Goal: Navigation & Orientation: Find specific page/section

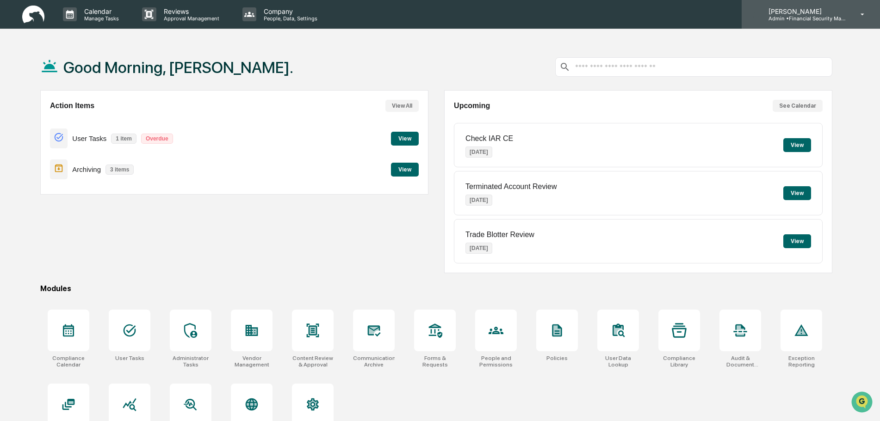
click at [865, 14] on icon at bounding box center [862, 14] width 16 height 9
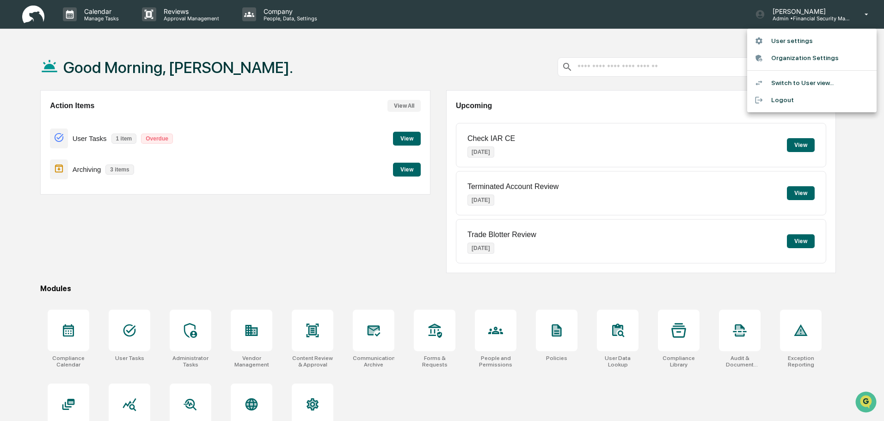
click at [864, 13] on div at bounding box center [442, 210] width 884 height 421
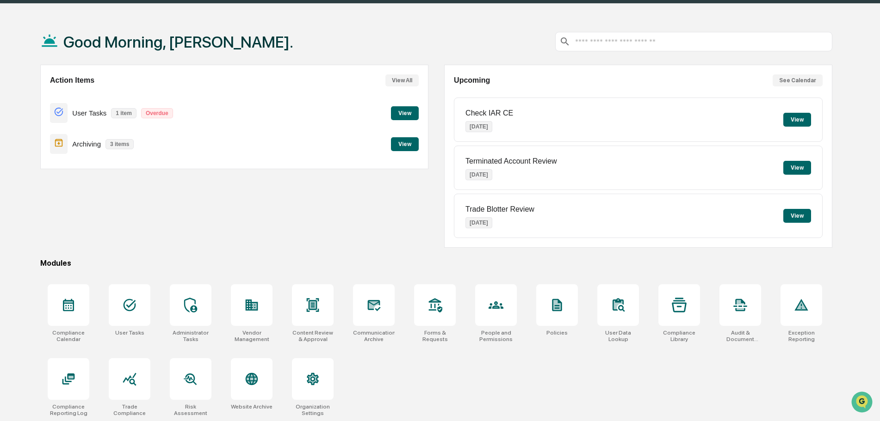
scroll to position [44, 0]
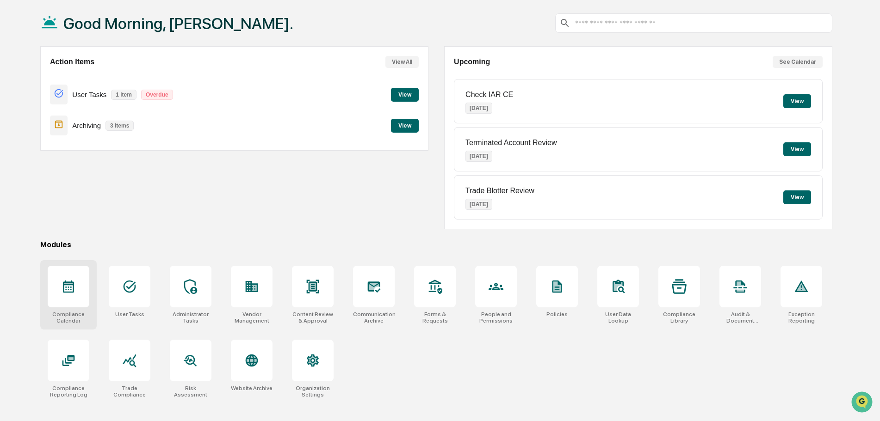
click at [60, 289] on div at bounding box center [69, 287] width 42 height 42
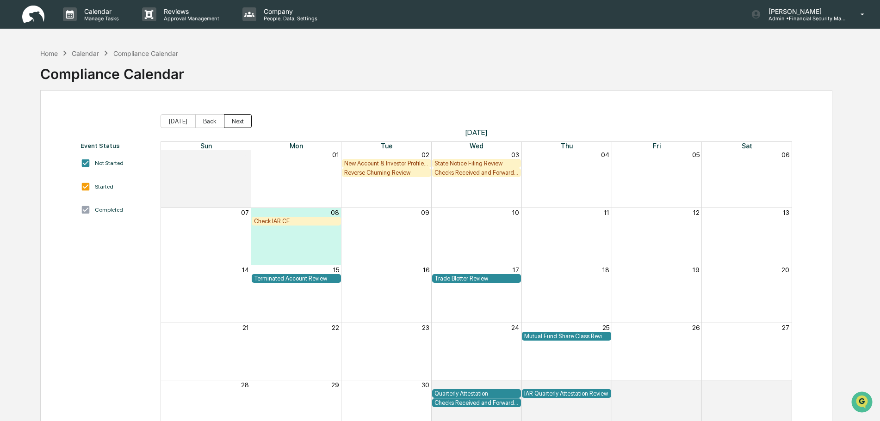
click at [237, 119] on button "Next" at bounding box center [238, 121] width 28 height 14
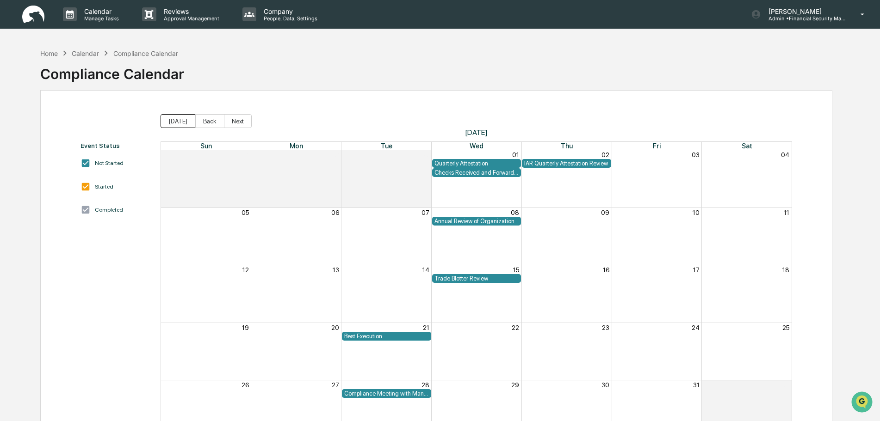
click at [178, 121] on button "Today" at bounding box center [177, 121] width 35 height 14
